Goal: Information Seeking & Learning: Learn about a topic

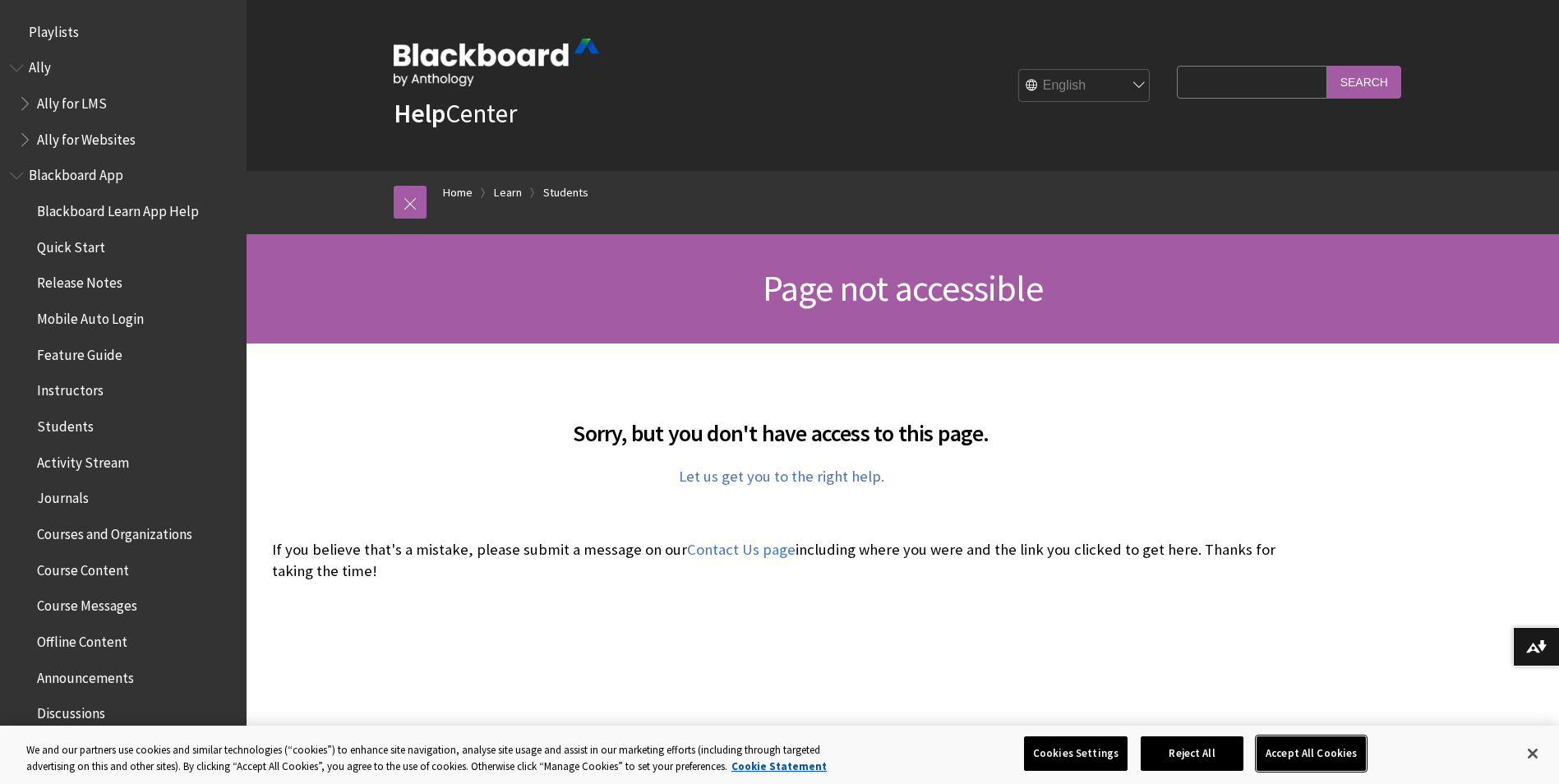
click at [1309, 745] on button "Accept All Cookies" at bounding box center [1311, 753] width 109 height 34
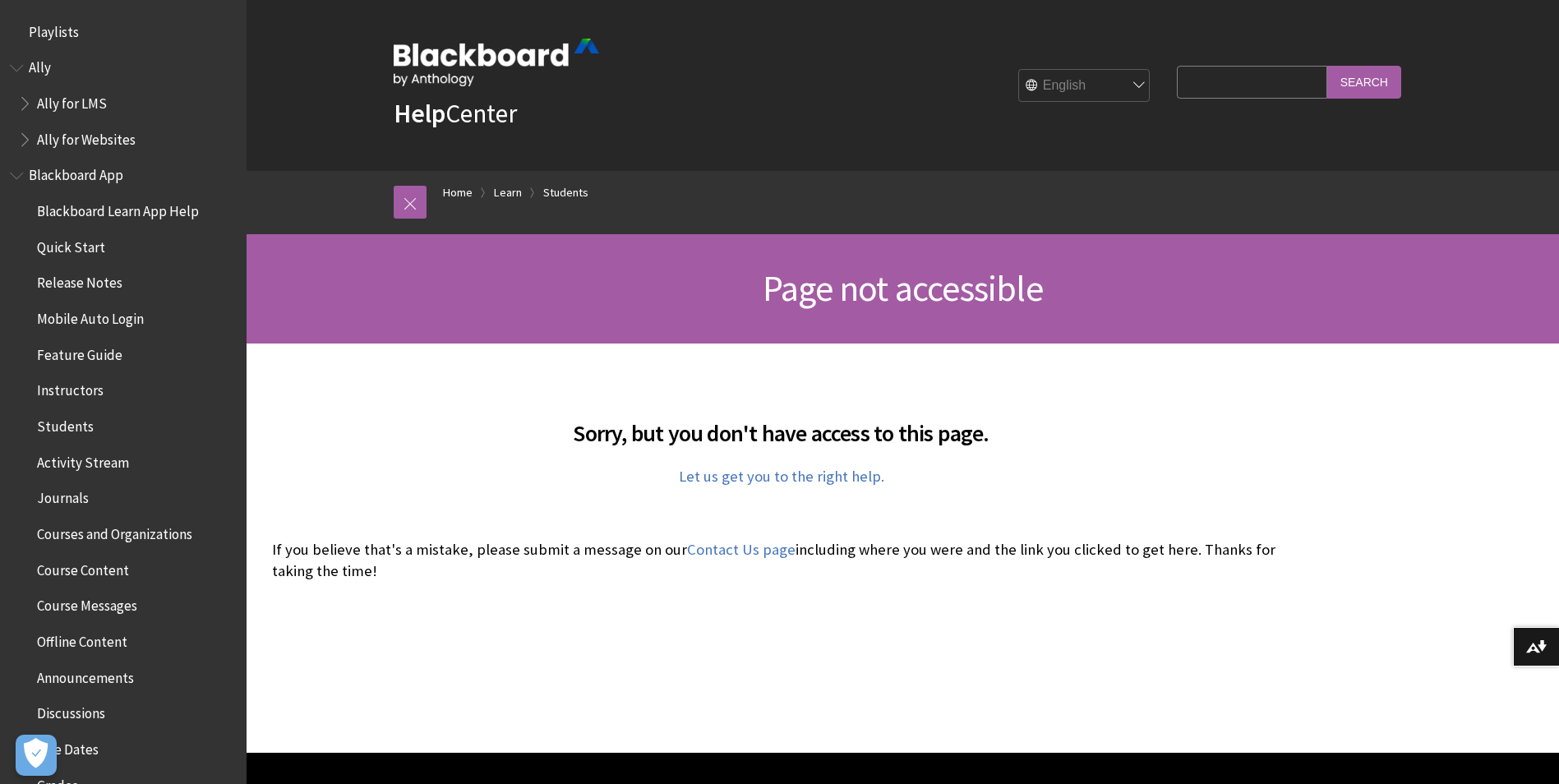
click at [531, 384] on div "Sorry, but you don't have access to this page. Let us get you to the right help…" at bounding box center [781, 487] width 1052 height 287
click at [400, 195] on link at bounding box center [410, 202] width 33 height 33
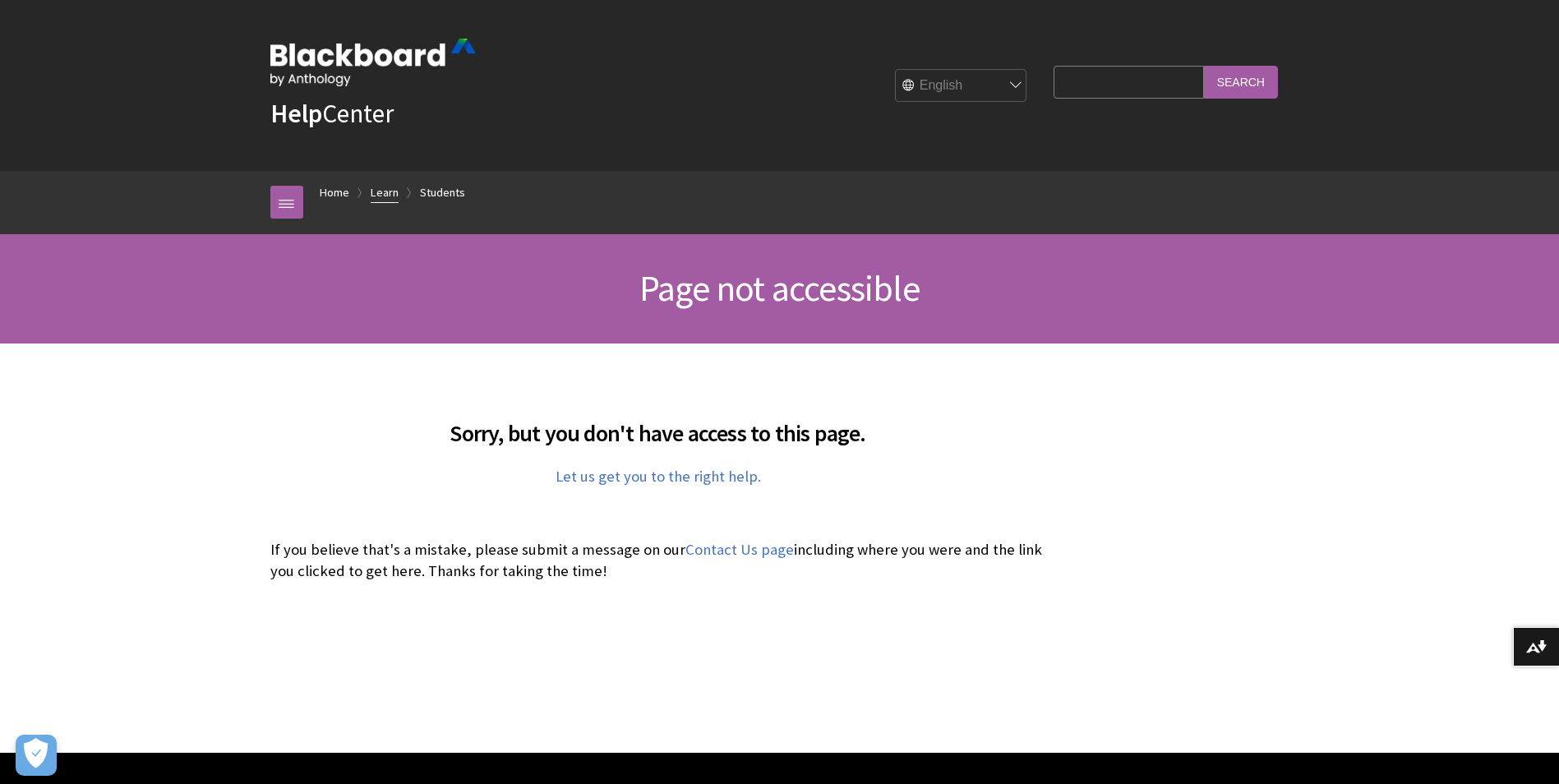
click at [386, 195] on link "Learn" at bounding box center [384, 192] width 28 height 20
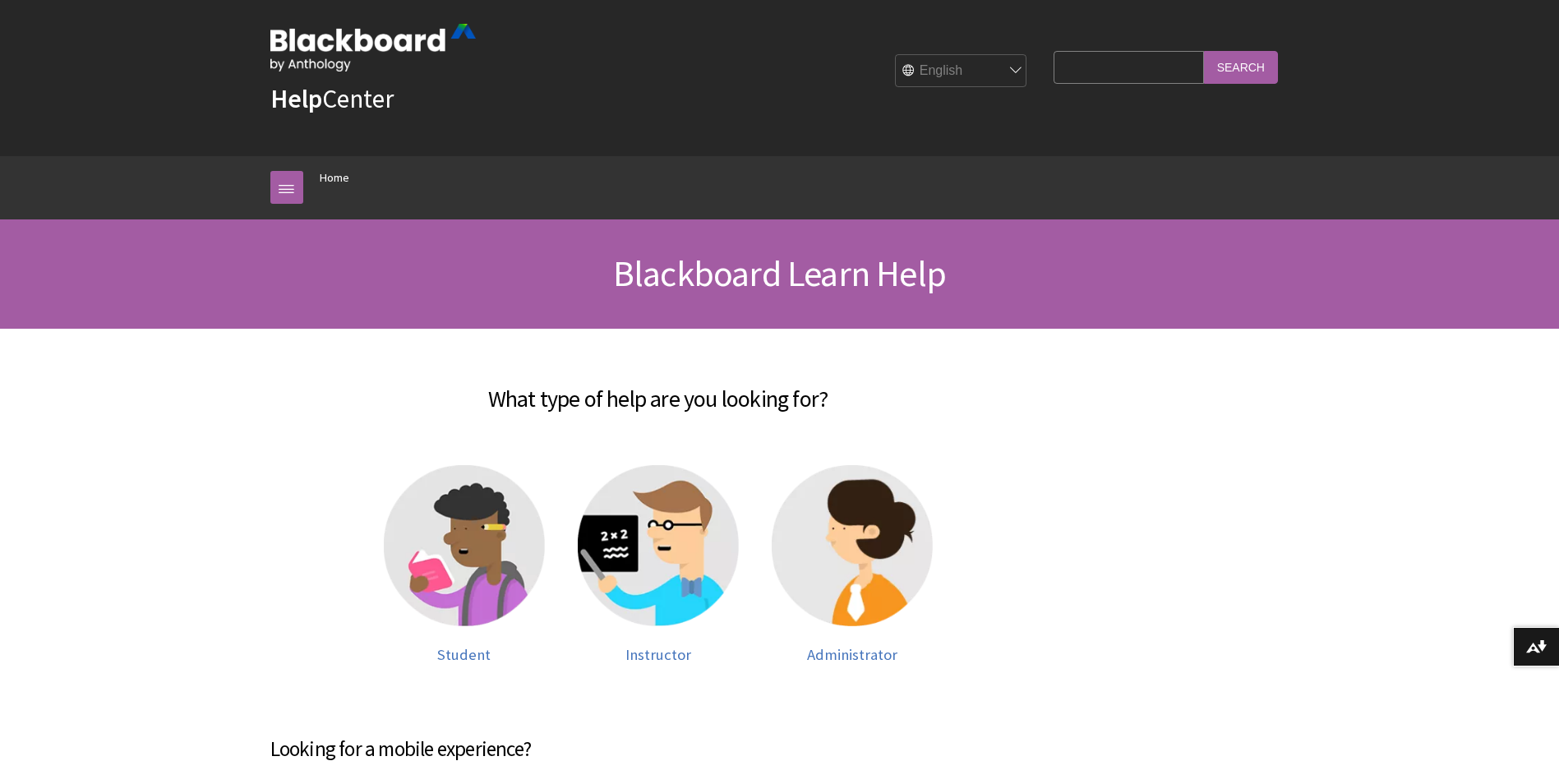
scroll to position [82, 0]
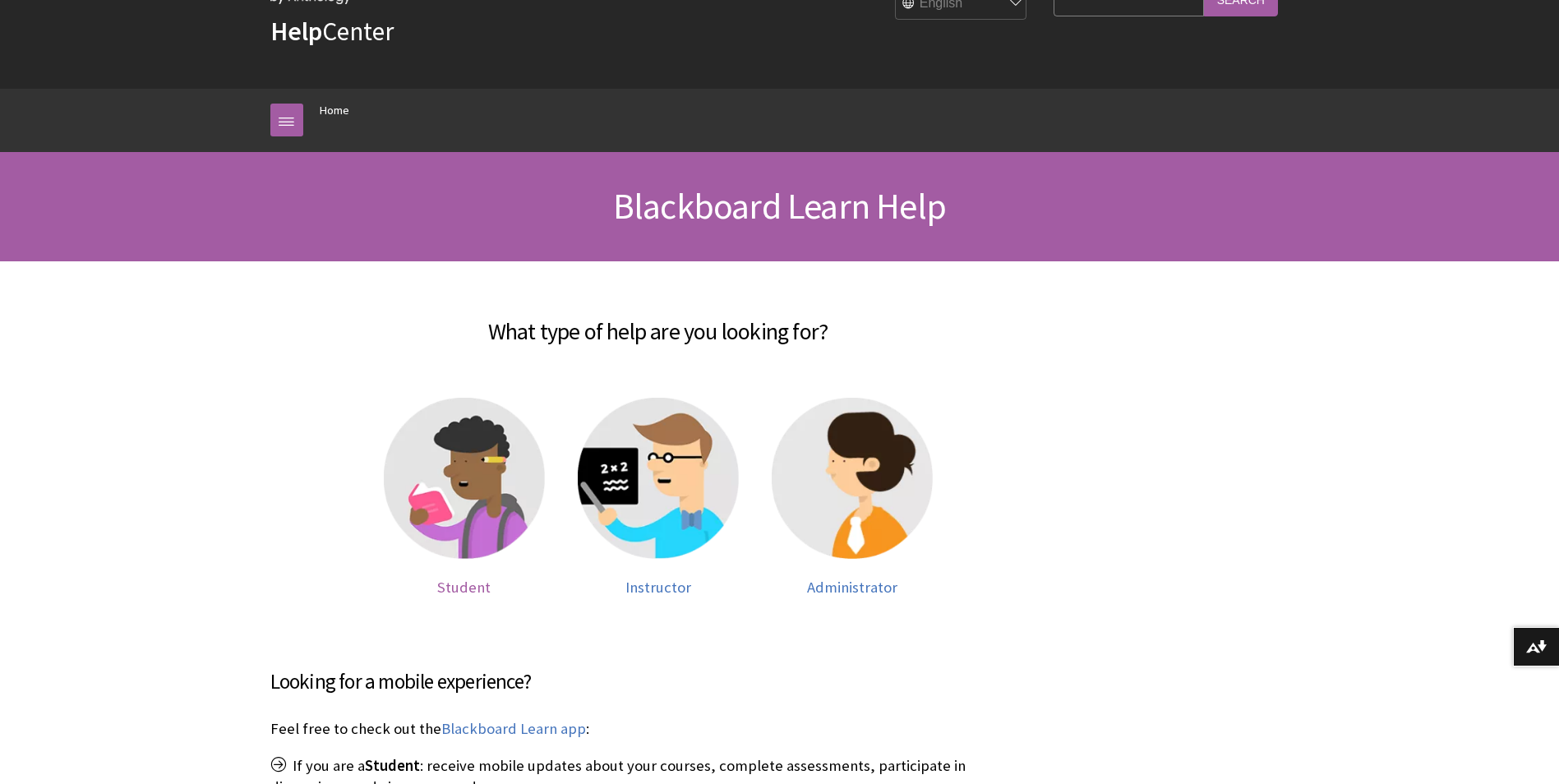
click at [456, 479] on img at bounding box center [464, 478] width 161 height 161
